Goal: Task Accomplishment & Management: Manage account settings

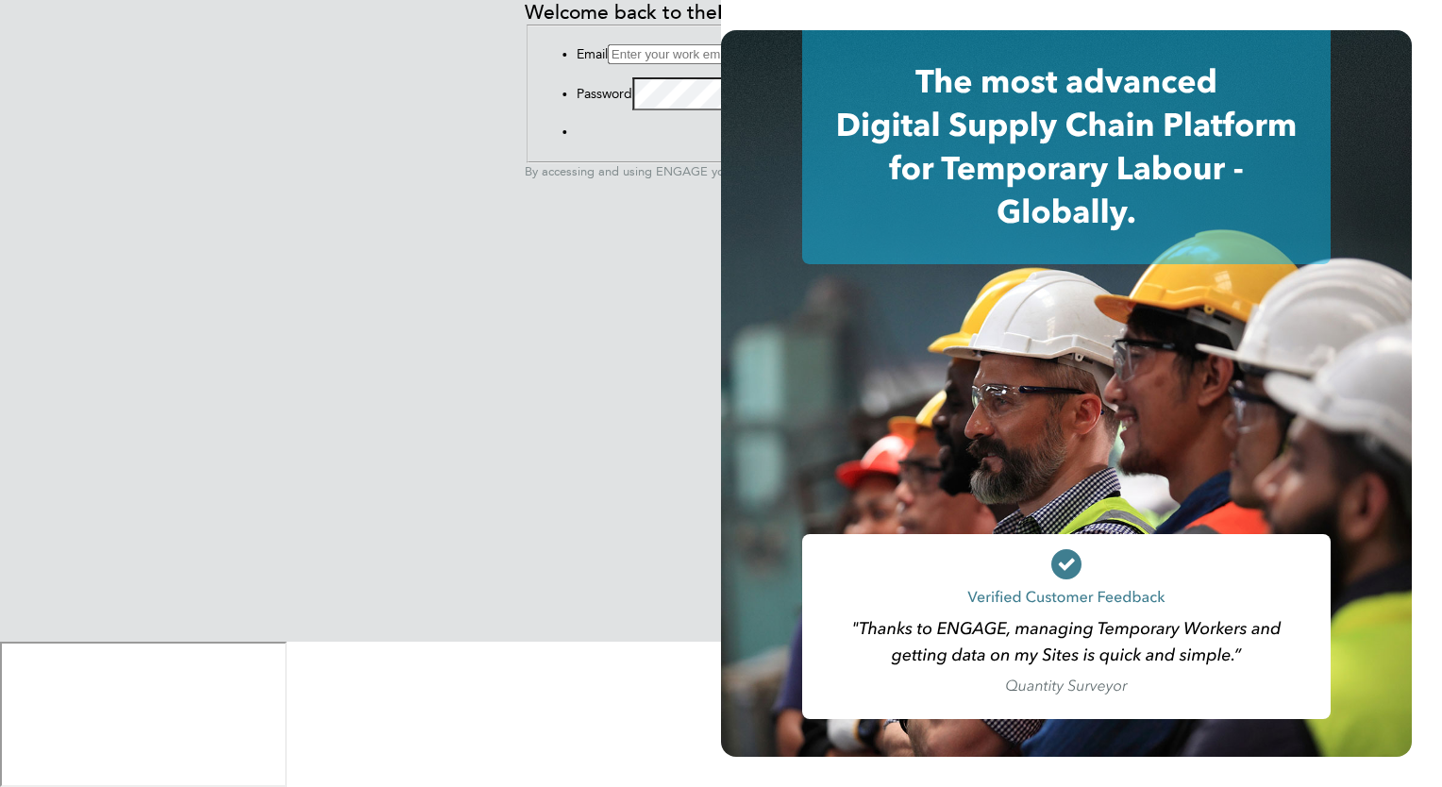
type input "[PERSON_NAME][EMAIL_ADDRESS][DOMAIN_NAME]"
click at [577, 136] on button "Sign In" at bounding box center [577, 136] width 0 height 0
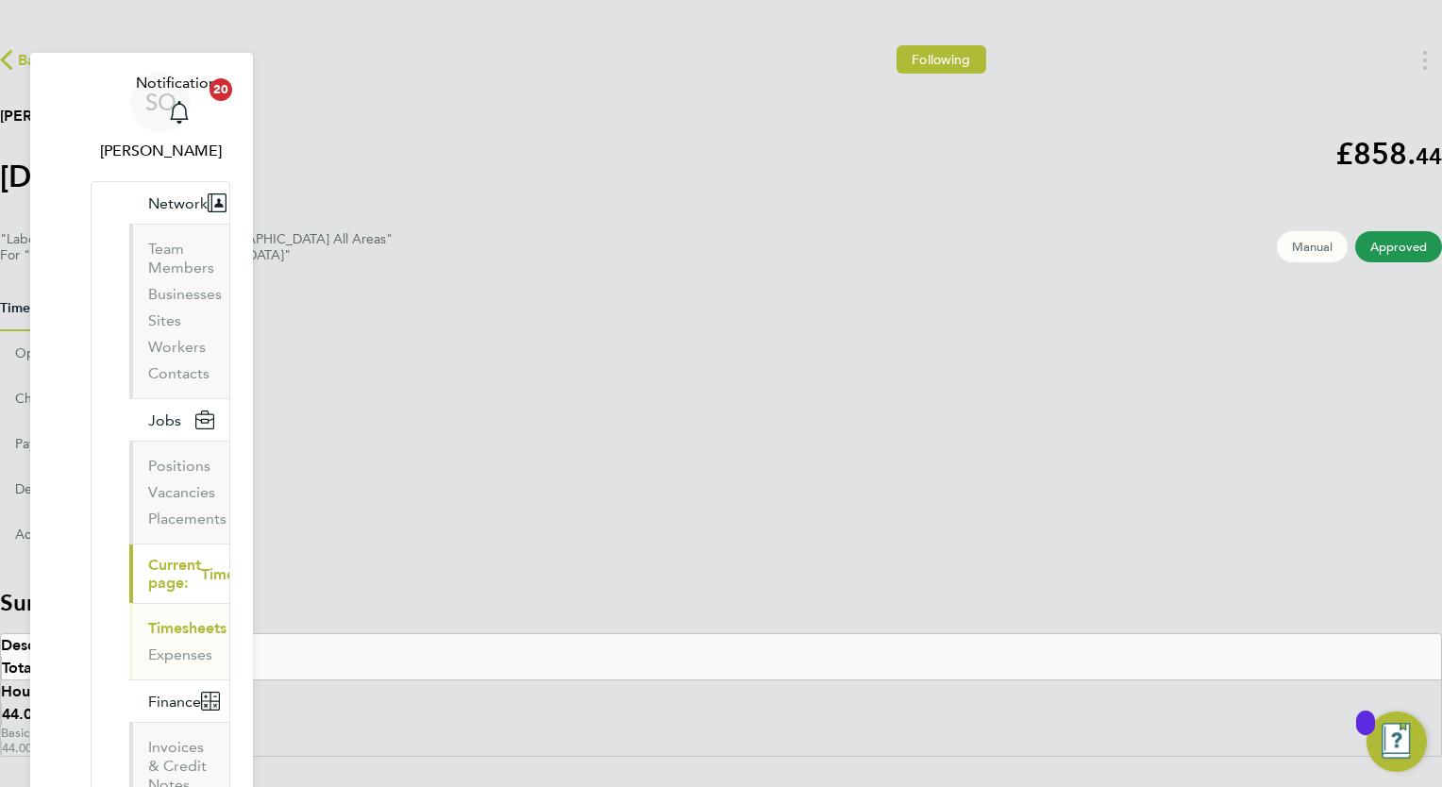
click at [148, 619] on link "Timesheets" at bounding box center [187, 628] width 78 height 18
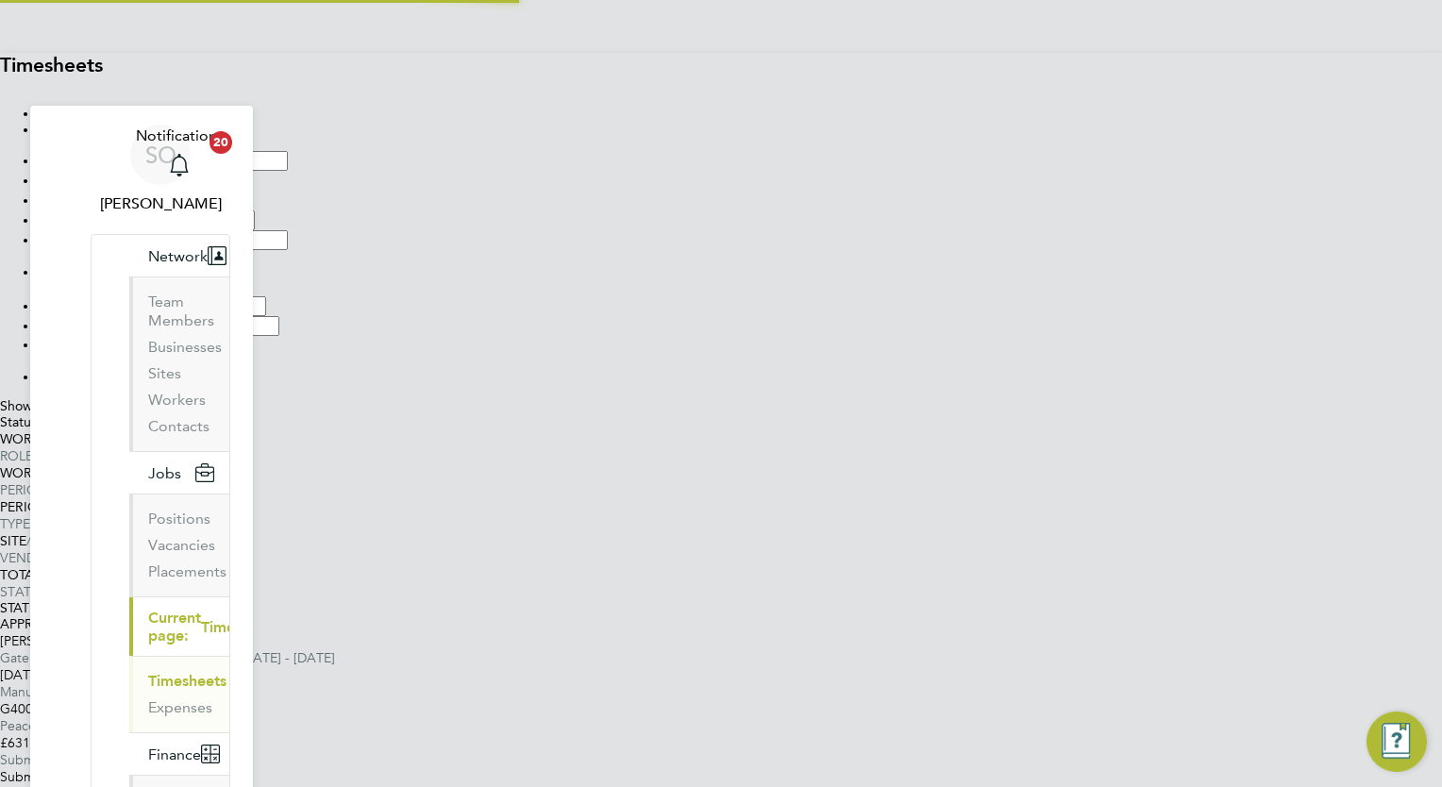
scroll to position [47, 164]
click at [106, 353] on span "Select date" at bounding box center [72, 361] width 68 height 16
click at [108, 430] on label "Submitted 1" at bounding box center [72, 422] width 71 height 16
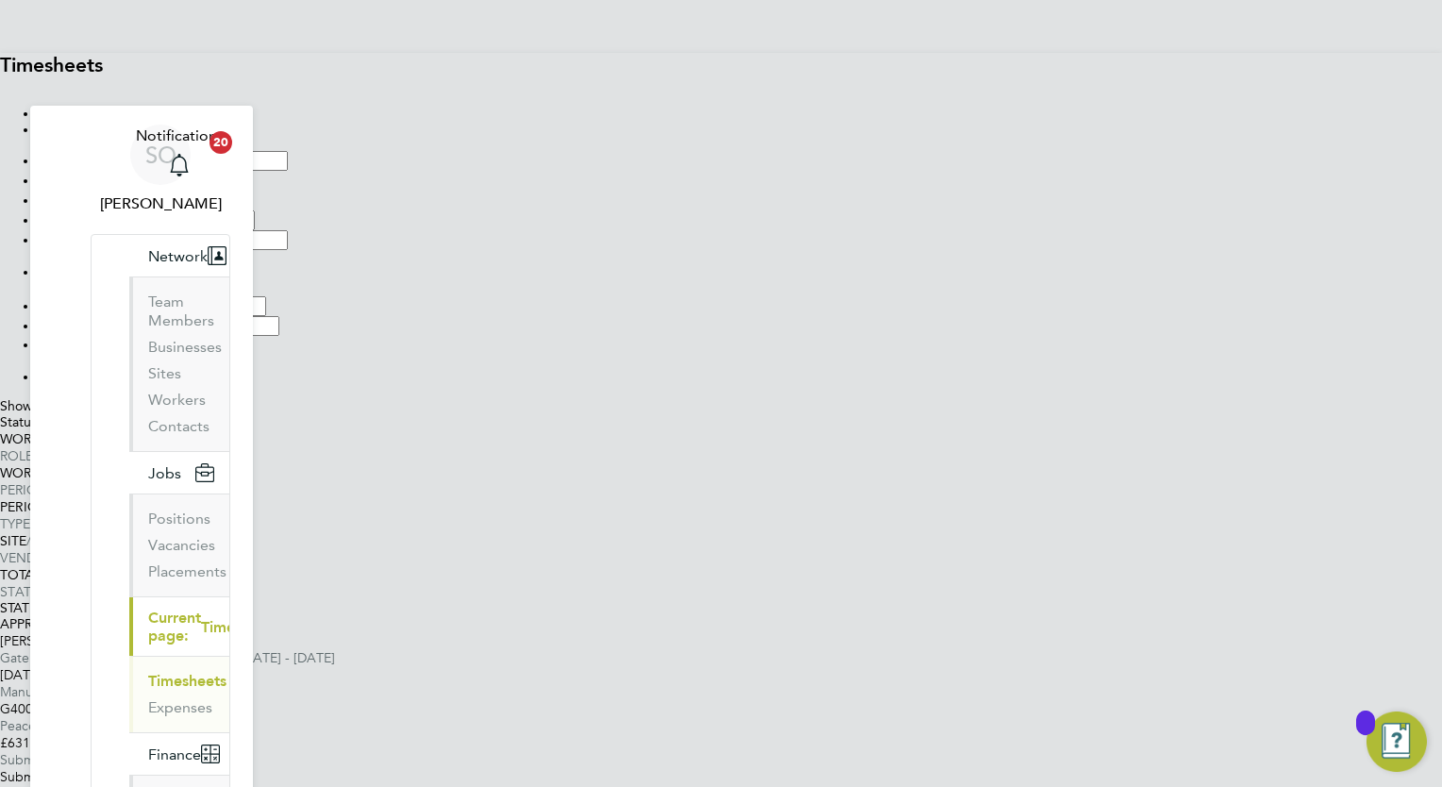
click at [871, 734] on div "£631.68 Submitted" at bounding box center [721, 751] width 1442 height 34
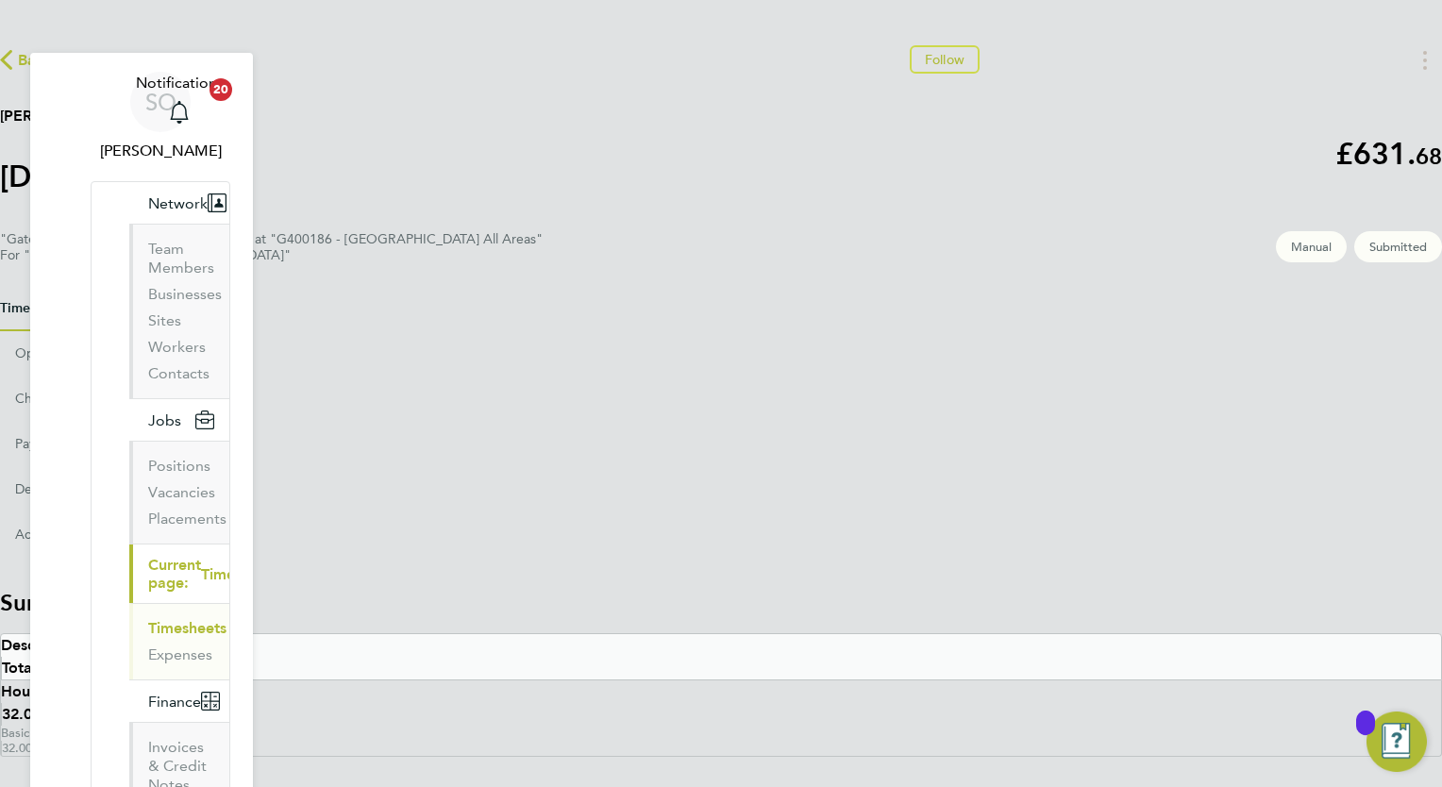
click at [53, 72] on span "Back" at bounding box center [35, 60] width 35 height 23
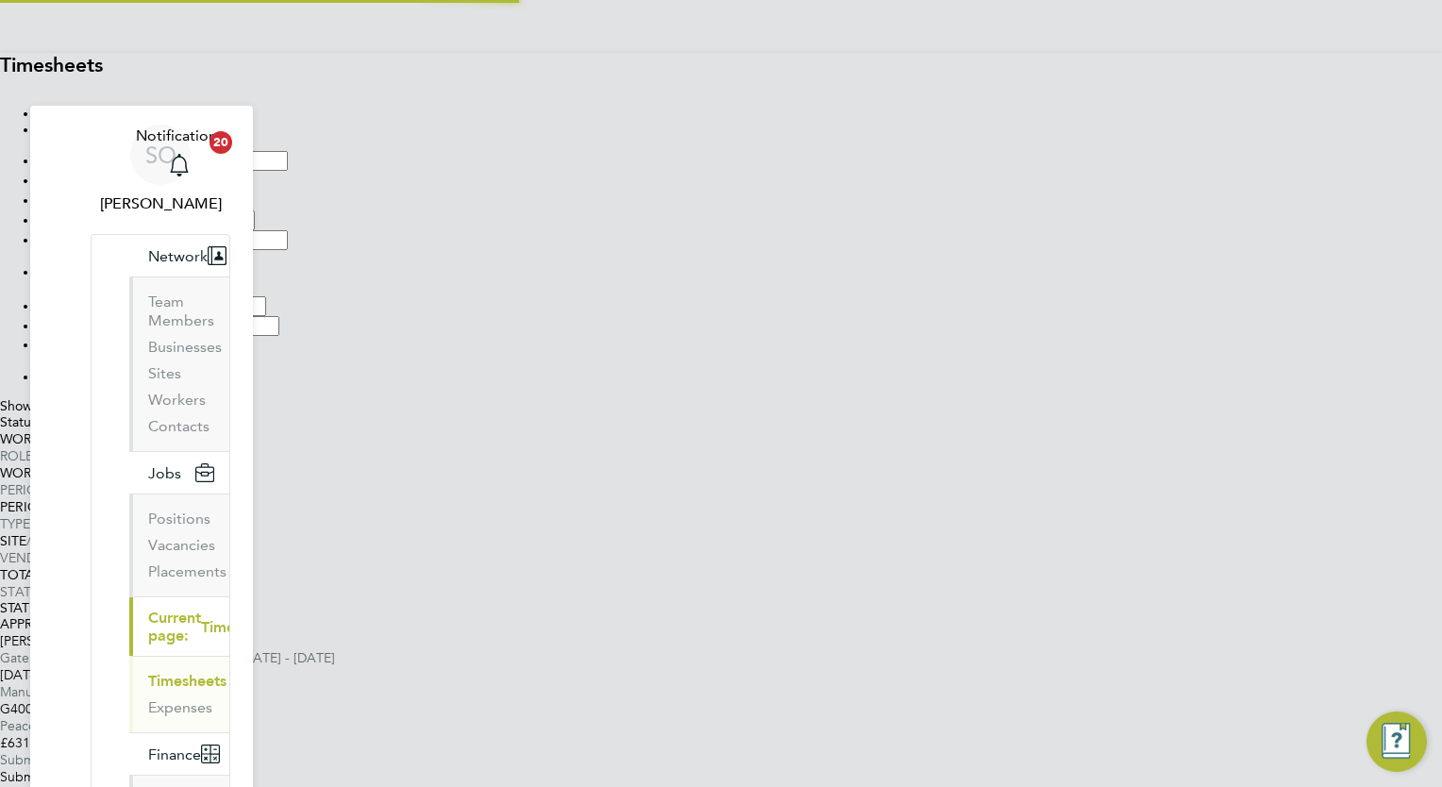
scroll to position [47, 164]
